Goal: Transaction & Acquisition: Purchase product/service

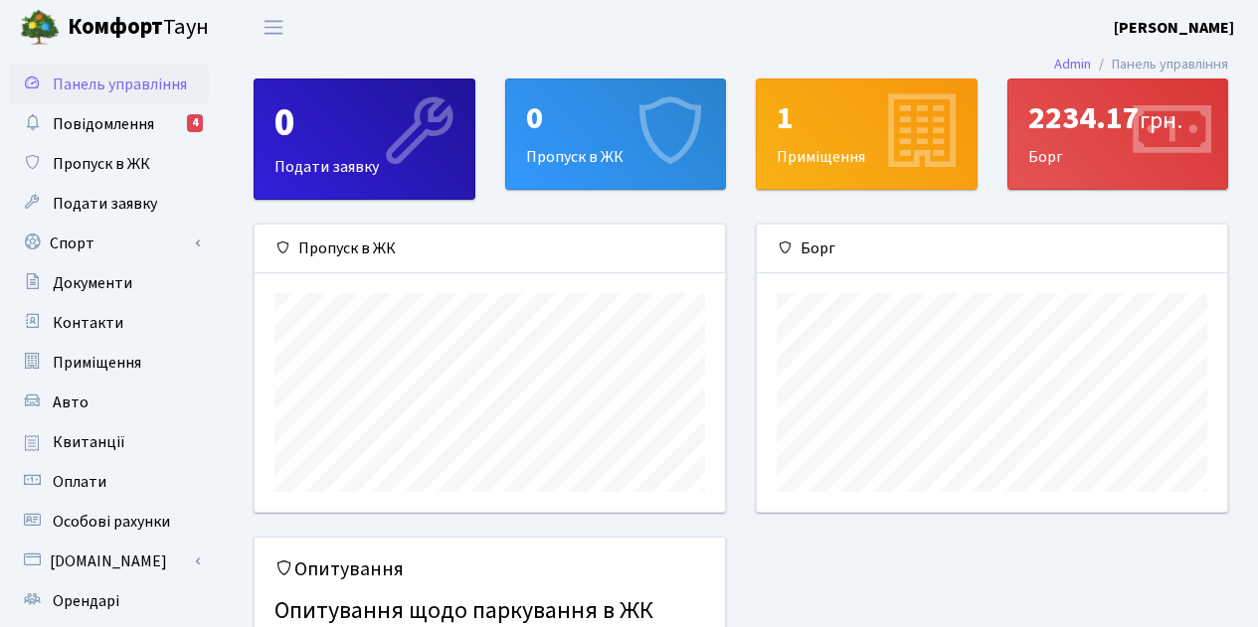
scroll to position [287, 470]
click at [1164, 146] on icon at bounding box center [1169, 133] width 94 height 94
click at [1101, 160] on div "2234.17 грн. Борг" at bounding box center [1118, 134] width 220 height 109
click at [125, 445] on link "Квитанції" at bounding box center [109, 443] width 199 height 40
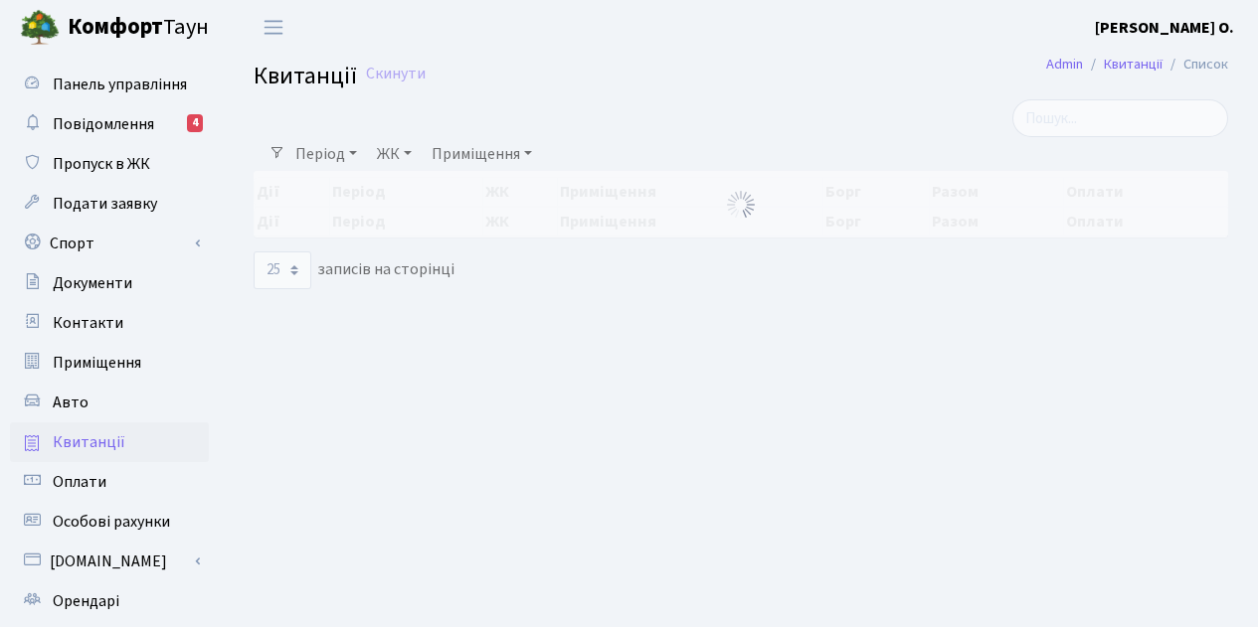
select select "25"
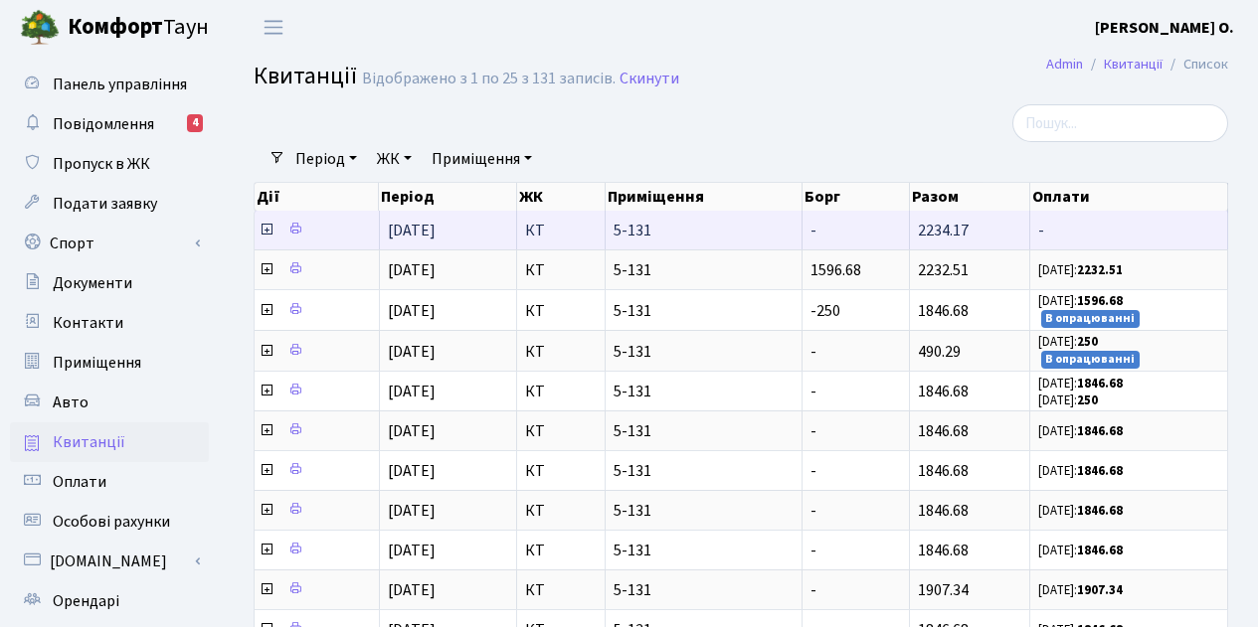
click at [836, 234] on td "-" at bounding box center [855, 230] width 106 height 39
click at [1066, 227] on span "-" at bounding box center [1128, 231] width 181 height 16
click at [264, 223] on icon at bounding box center [266, 230] width 16 height 16
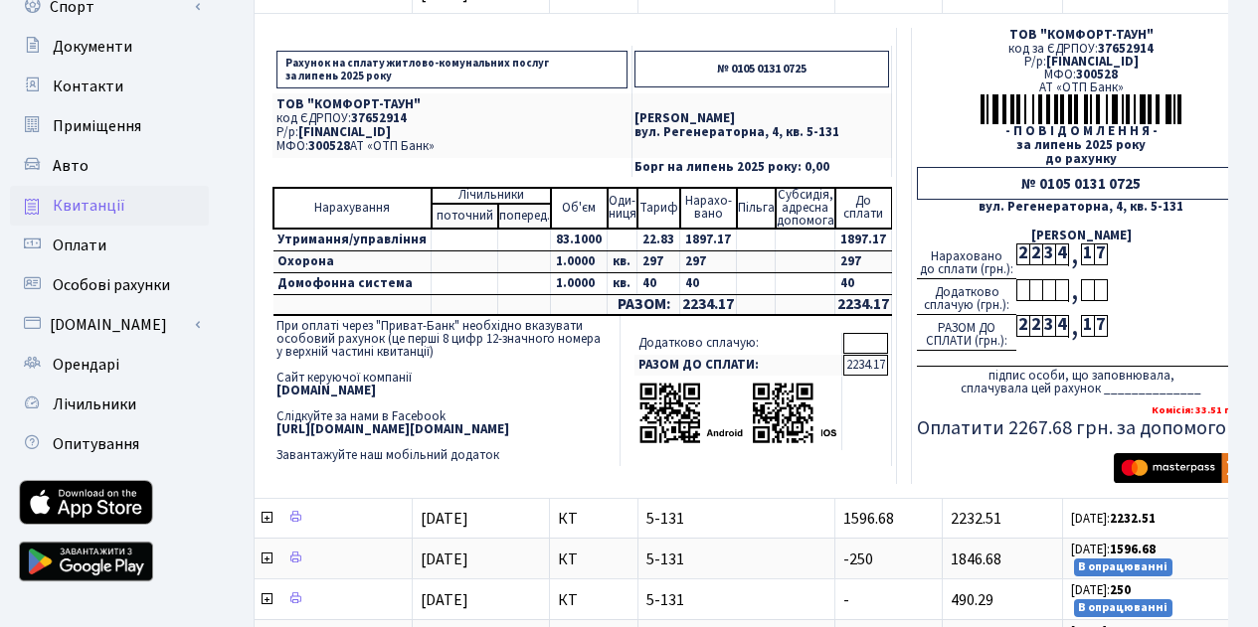
scroll to position [357, 0]
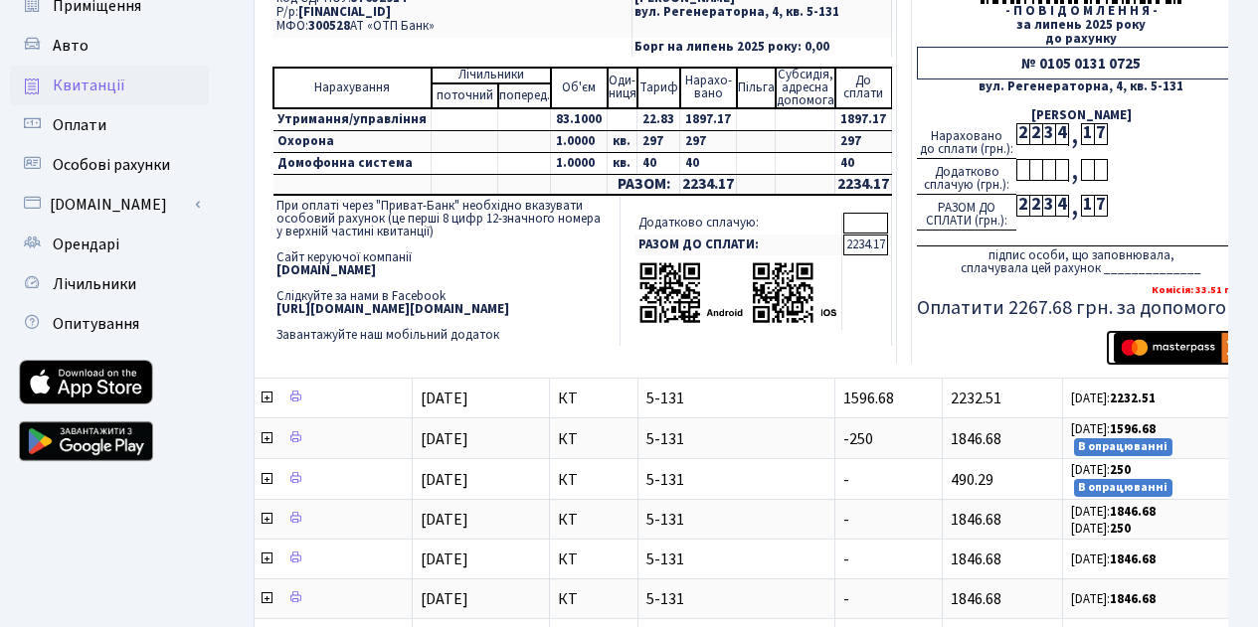
click at [1143, 354] on img "submit" at bounding box center [1176, 348] width 125 height 30
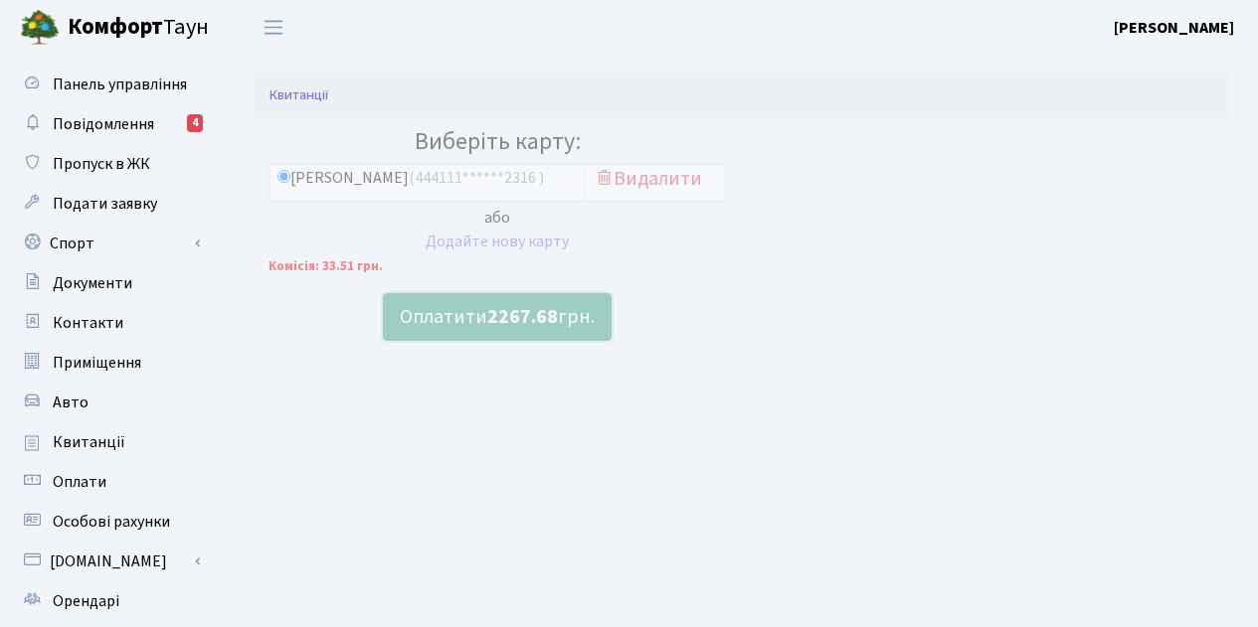
click at [541, 317] on b "2267.68" at bounding box center [522, 317] width 71 height 28
